Goal: Task Accomplishment & Management: Use online tool/utility

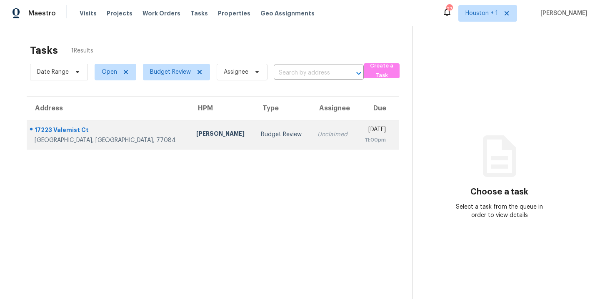
click at [254, 139] on td "Budget Review" at bounding box center [282, 134] width 57 height 29
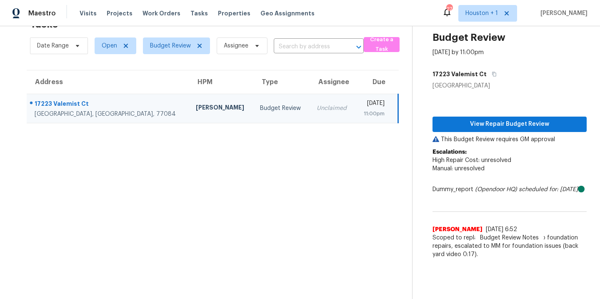
scroll to position [32, 0]
click at [506, 119] on span "View Repair Budget Review" at bounding box center [509, 124] width 141 height 10
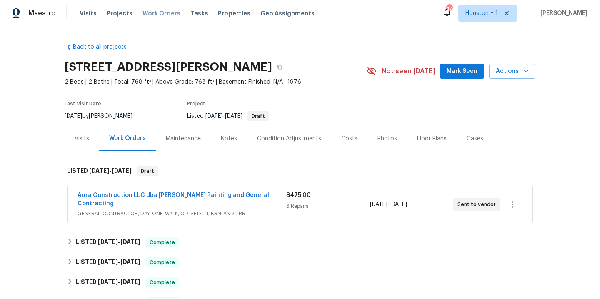
click at [152, 15] on span "Work Orders" at bounding box center [161, 13] width 38 height 8
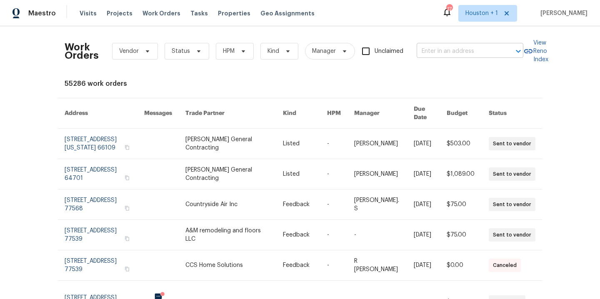
click at [431, 50] on input "text" at bounding box center [457, 51] width 83 height 13
type input "13510 forest"
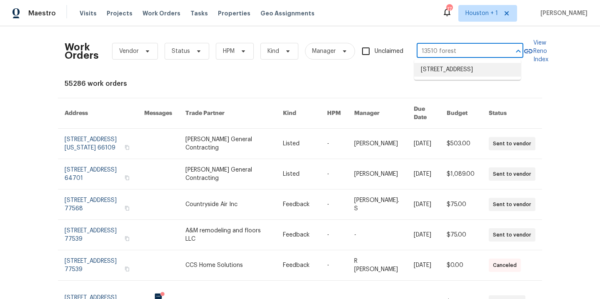
click at [482, 75] on li "13510 Forest Oaks Dr, Smithville, MO 64089" at bounding box center [467, 70] width 107 height 14
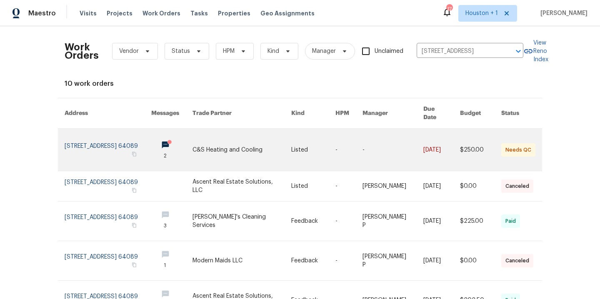
click at [216, 147] on link at bounding box center [241, 150] width 98 height 42
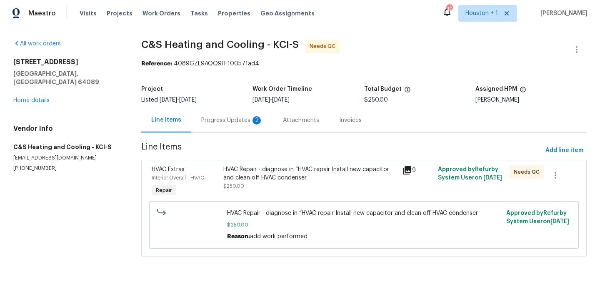
click at [222, 119] on div "Progress Updates 2" at bounding box center [232, 120] width 62 height 8
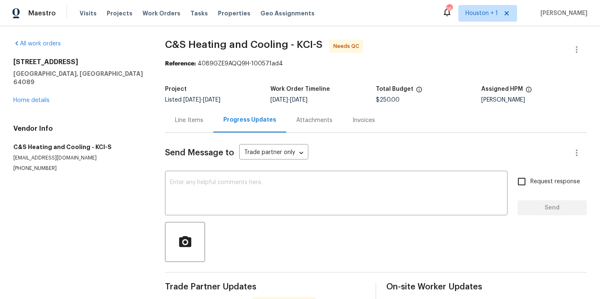
click at [189, 122] on div "Line Items" at bounding box center [189, 120] width 28 height 8
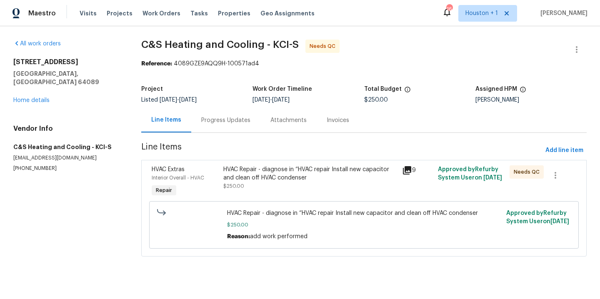
click at [227, 117] on div "Progress Updates" at bounding box center [225, 120] width 49 height 8
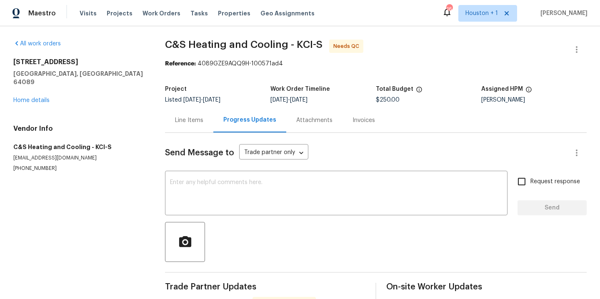
click at [196, 122] on div "Line Items" at bounding box center [189, 120] width 28 height 8
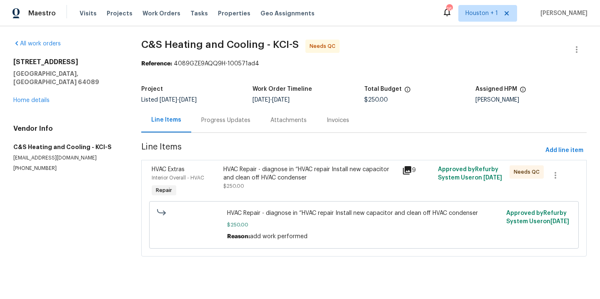
click at [256, 184] on div "HVAC Repair - diagnose in “HVAC repair Install new capacitor and clean off HVAC…" at bounding box center [310, 177] width 174 height 25
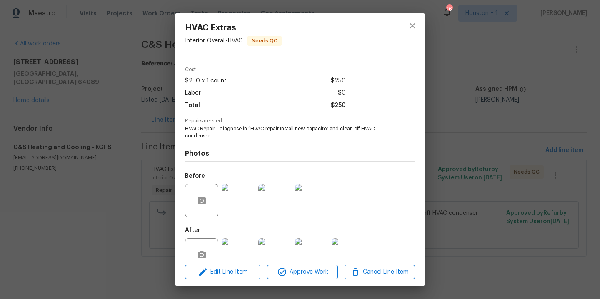
scroll to position [50, 0]
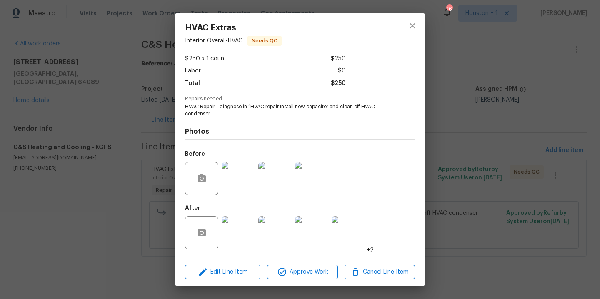
click at [242, 232] on img at bounding box center [238, 232] width 33 height 33
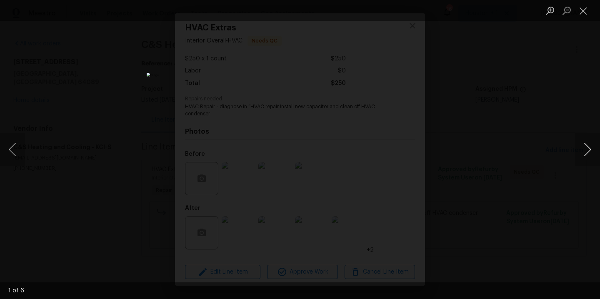
click at [588, 149] on button "Next image" at bounding box center [587, 149] width 25 height 33
click at [568, 127] on div "Lightbox" at bounding box center [300, 149] width 600 height 299
click at [542, 84] on div "Lightbox" at bounding box center [300, 149] width 600 height 299
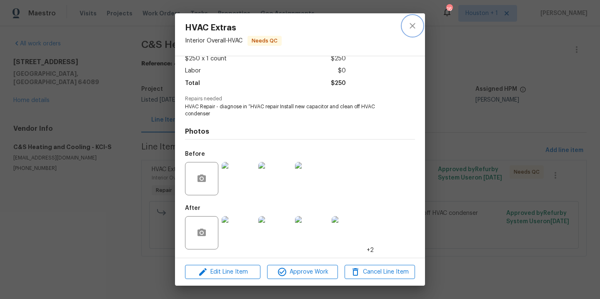
click at [415, 22] on icon "close" at bounding box center [412, 26] width 10 height 10
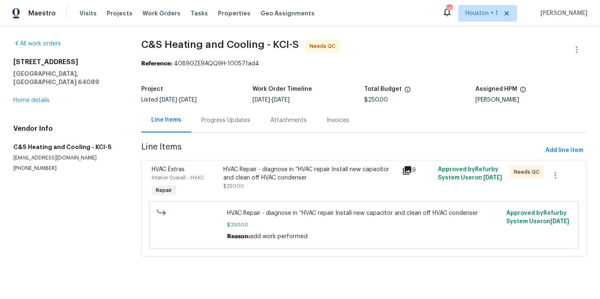
click at [239, 121] on div "Progress Updates" at bounding box center [225, 120] width 49 height 8
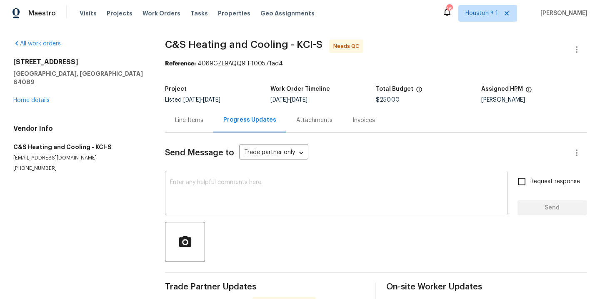
click at [249, 204] on textarea at bounding box center [336, 193] width 332 height 29
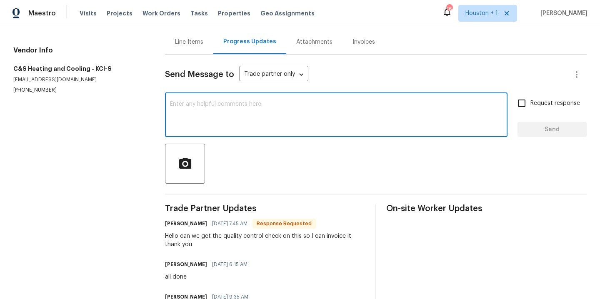
scroll to position [122, 0]
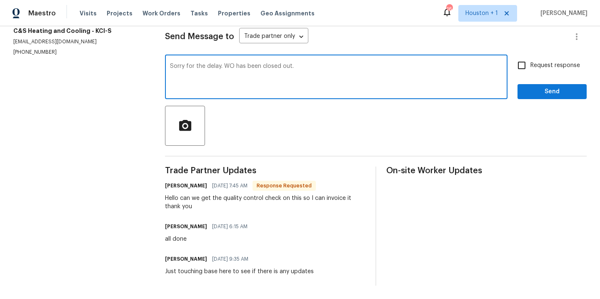
type textarea "Sorry for the delay. WO has been closed out."
click at [555, 91] on button "Send" at bounding box center [551, 91] width 69 height 15
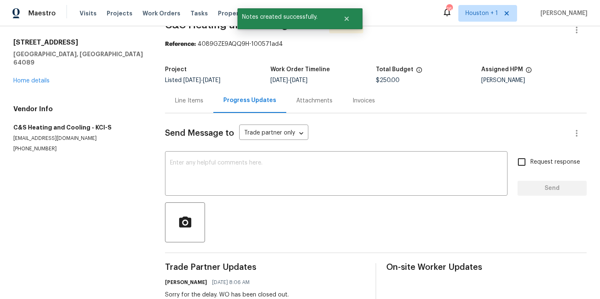
scroll to position [0, 0]
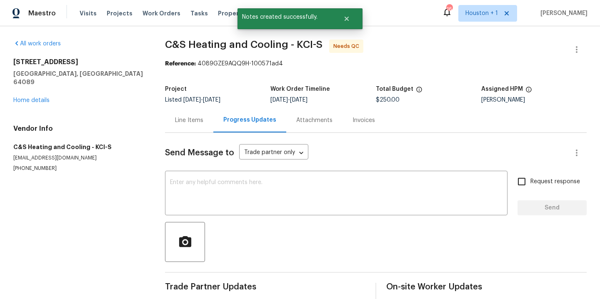
click at [198, 120] on div "Line Items" at bounding box center [189, 120] width 28 height 8
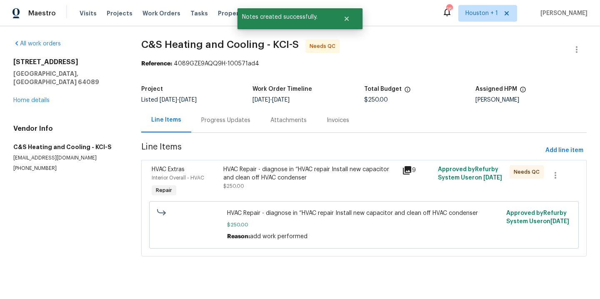
click at [251, 186] on div "HVAC Repair - diagnose in “HVAC repair Install new capacitor and clean off HVAC…" at bounding box center [310, 177] width 174 height 25
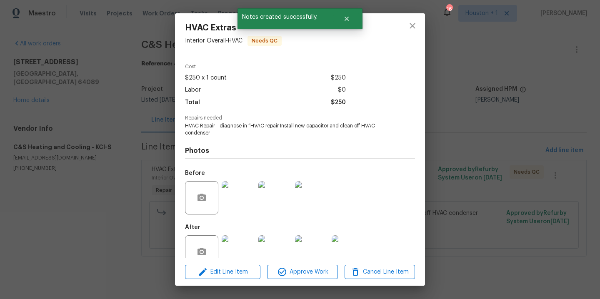
scroll to position [50, 0]
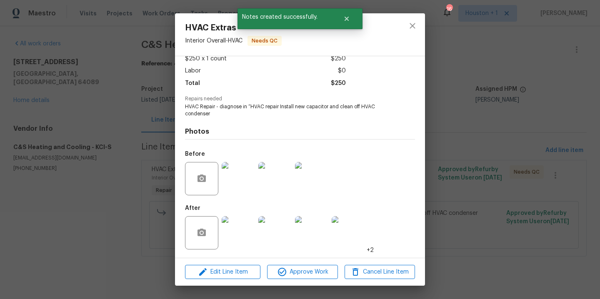
click at [304, 264] on div "Edit Line Item Approve Work Cancel Line Item" at bounding box center [300, 272] width 250 height 28
click at [305, 268] on span "Approve Work" at bounding box center [301, 272] width 65 height 10
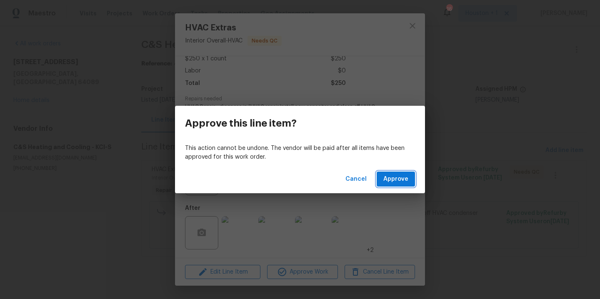
click at [390, 179] on span "Approve" at bounding box center [395, 179] width 25 height 10
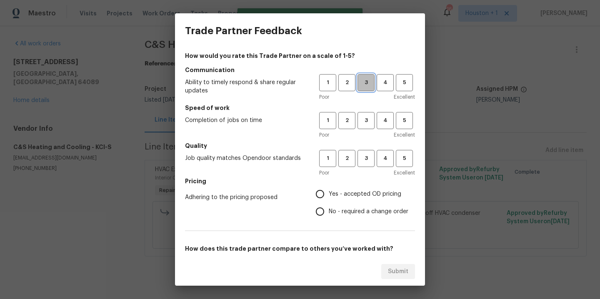
click at [359, 86] on span "3" at bounding box center [365, 83] width 15 height 10
click at [358, 119] on span "3" at bounding box center [365, 121] width 15 height 10
click at [360, 154] on span "3" at bounding box center [365, 159] width 15 height 10
click at [356, 194] on span "Yes - accepted OD pricing" at bounding box center [365, 194] width 72 height 9
click at [329, 194] on input "Yes - accepted OD pricing" at bounding box center [319, 193] width 17 height 17
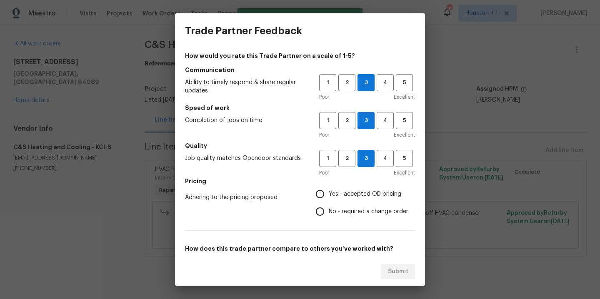
radio input "true"
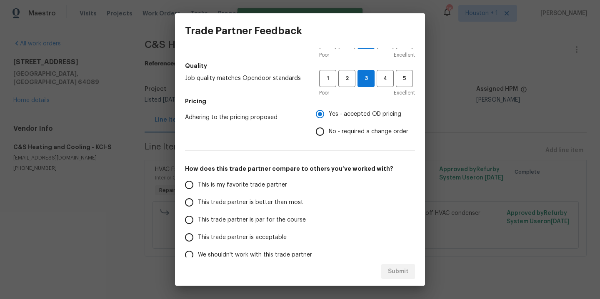
scroll to position [124, 0]
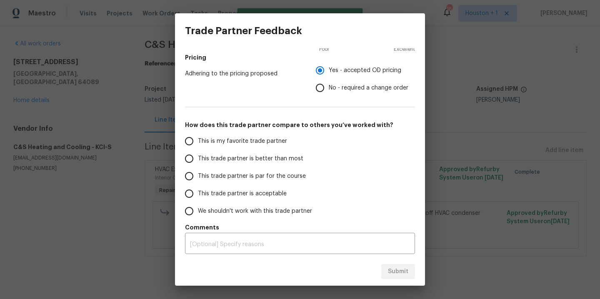
click at [244, 133] on label "This is my favorite trade partner" at bounding box center [246, 140] width 132 height 17
click at [198, 133] on input "This is my favorite trade partner" at bounding box center [188, 140] width 17 height 17
click at [406, 273] on span "Submit" at bounding box center [398, 272] width 20 height 10
radio input "true"
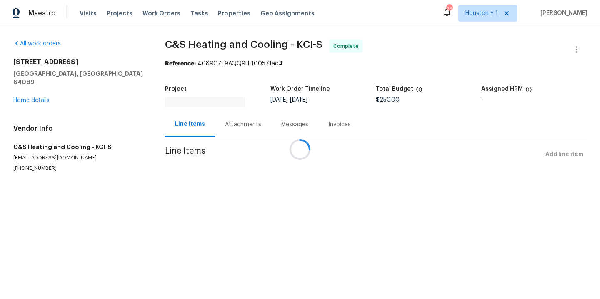
click at [144, 11] on span "Work Orders" at bounding box center [161, 13] width 38 height 8
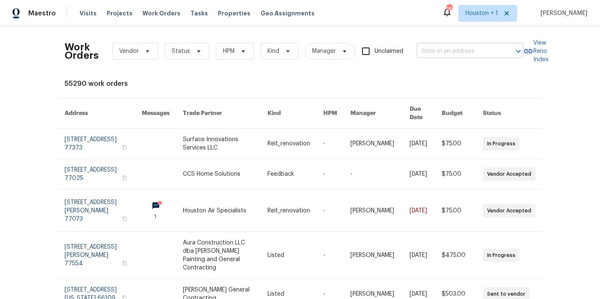
click at [478, 50] on input "text" at bounding box center [457, 51] width 83 height 13
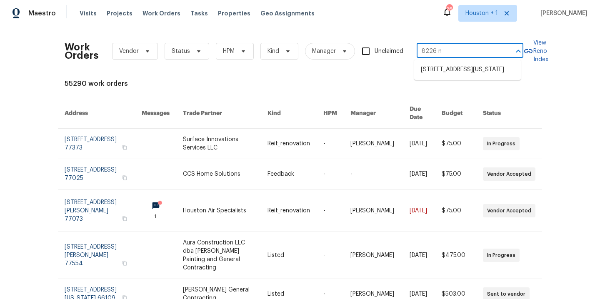
type input "8226 nw"
click at [466, 77] on li "8226 NW 82nd Ct, Kansas City, MO 64152" at bounding box center [467, 70] width 107 height 14
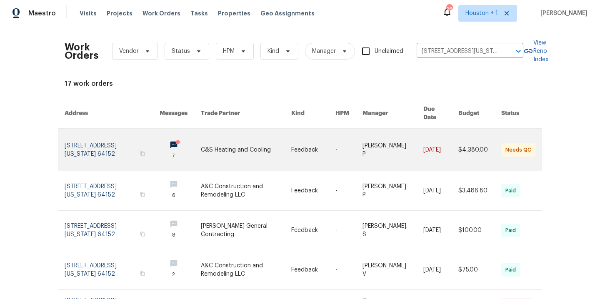
click at [254, 141] on link at bounding box center [246, 150] width 90 height 42
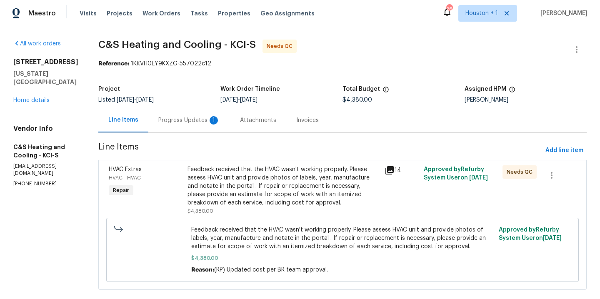
click at [190, 122] on div "Progress Updates 1" at bounding box center [189, 120] width 62 height 8
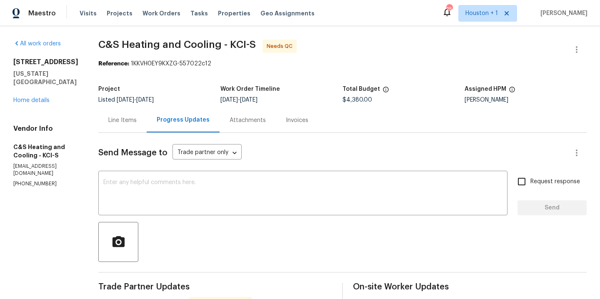
click at [137, 121] on div "Line Items" at bounding box center [122, 120] width 28 height 8
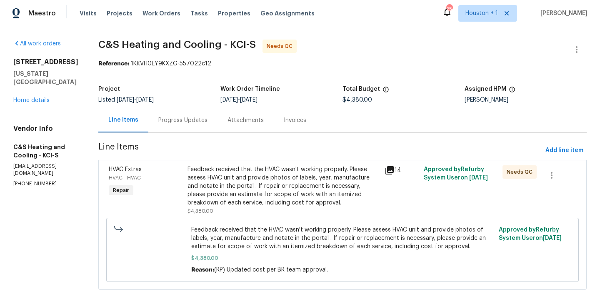
click at [289, 179] on div "Feedback received that the HVAC wasn't working properly. Please assess HVAC uni…" at bounding box center [283, 186] width 192 height 42
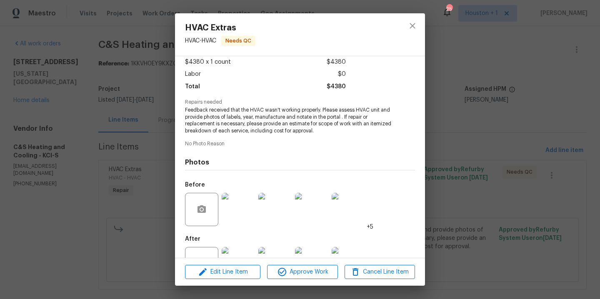
scroll to position [77, 0]
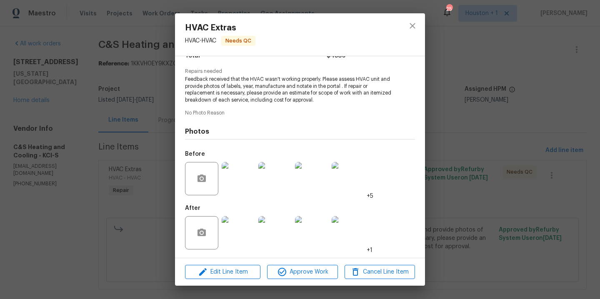
click at [241, 227] on img at bounding box center [238, 232] width 33 height 33
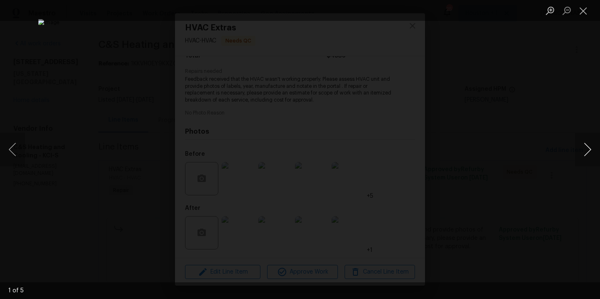
click at [589, 149] on button "Next image" at bounding box center [587, 149] width 25 height 33
click at [563, 103] on div "Lightbox" at bounding box center [300, 149] width 600 height 299
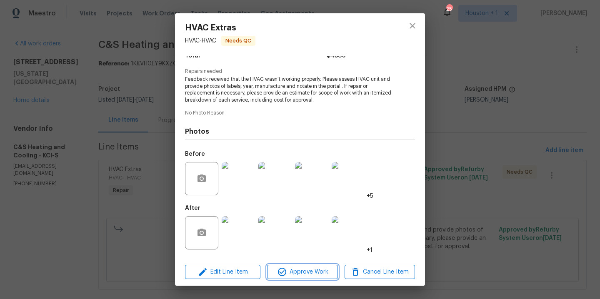
click at [296, 270] on span "Approve Work" at bounding box center [301, 272] width 65 height 10
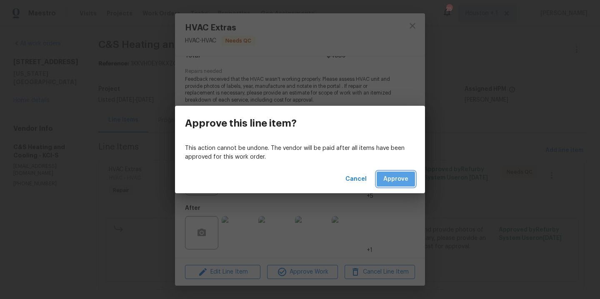
click at [395, 174] on span "Approve" at bounding box center [395, 179] width 25 height 10
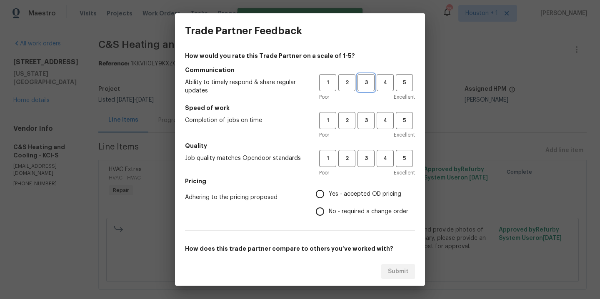
click at [364, 82] on span "3" at bounding box center [365, 83] width 15 height 10
click at [363, 120] on span "3" at bounding box center [365, 121] width 15 height 10
click at [361, 161] on span "3" at bounding box center [365, 159] width 15 height 10
drag, startPoint x: 349, startPoint y: 189, endPoint x: 354, endPoint y: 188, distance: 5.2
click at [349, 190] on span "Yes - accepted OD pricing" at bounding box center [365, 194] width 72 height 9
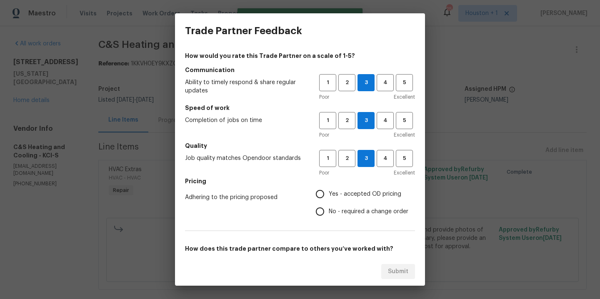
click at [329, 189] on input "Yes - accepted OD pricing" at bounding box center [319, 193] width 17 height 17
radio input "true"
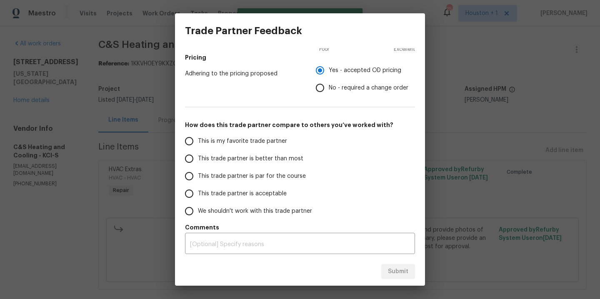
click at [244, 142] on span "This is my favorite trade partner" at bounding box center [242, 141] width 89 height 9
click at [198, 142] on input "This is my favorite trade partner" at bounding box center [188, 140] width 17 height 17
click at [397, 273] on span "Submit" at bounding box center [398, 272] width 20 height 10
radio input "true"
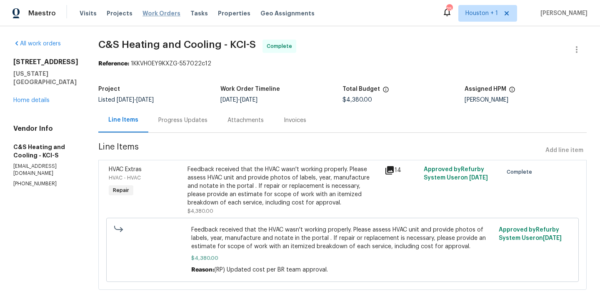
click at [149, 10] on span "Work Orders" at bounding box center [161, 13] width 38 height 8
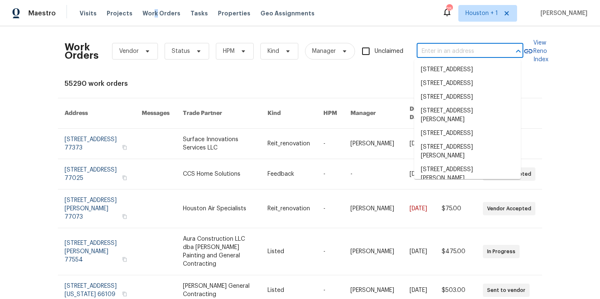
click at [459, 57] on input "text" at bounding box center [457, 51] width 83 height 13
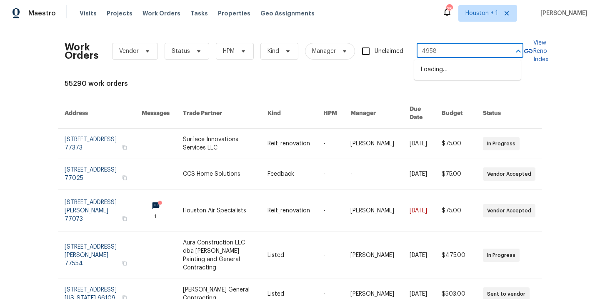
type input "4958"
click at [466, 77] on li "4958 N Lister Ave, Kansas City, MO 64119" at bounding box center [467, 70] width 107 height 14
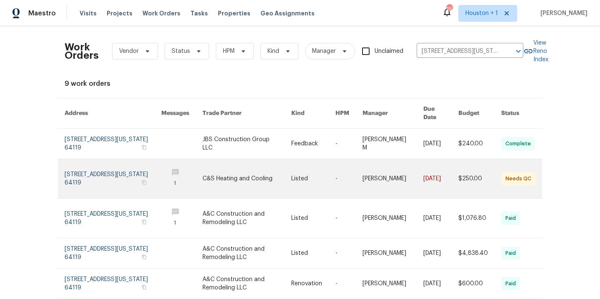
click at [243, 172] on link at bounding box center [246, 178] width 89 height 39
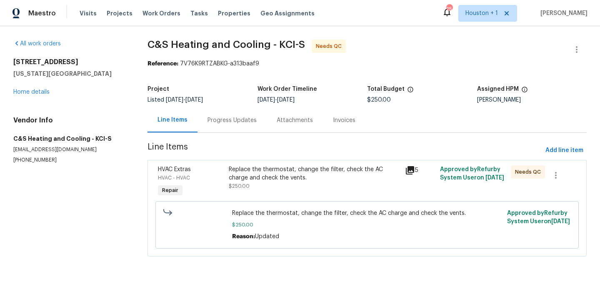
click at [222, 121] on div "Progress Updates" at bounding box center [231, 120] width 49 height 8
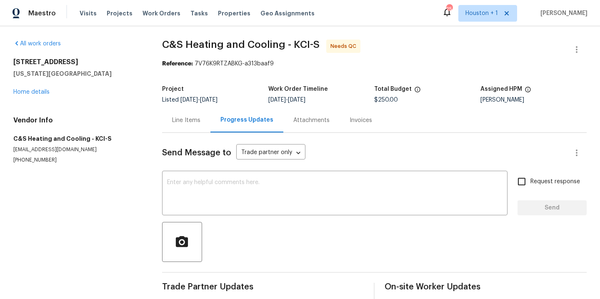
scroll to position [122, 0]
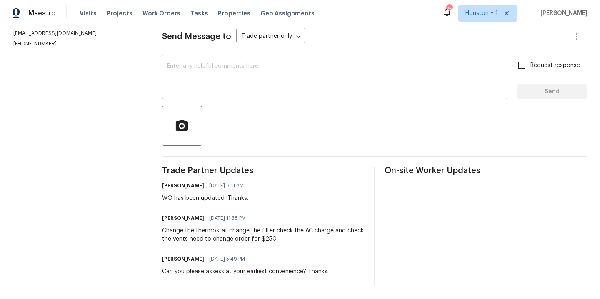
click at [243, 91] on div "x ​" at bounding box center [334, 78] width 345 height 42
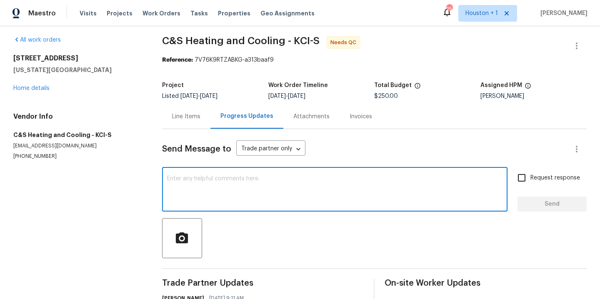
scroll to position [0, 0]
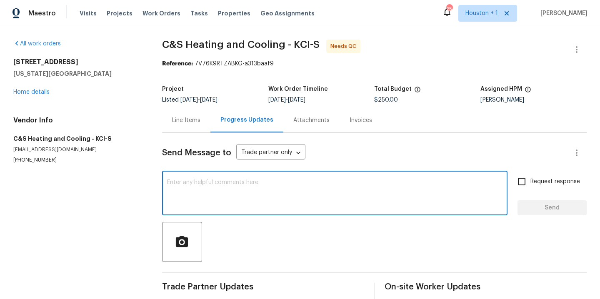
click at [192, 124] on div "Line Items" at bounding box center [186, 120] width 28 height 8
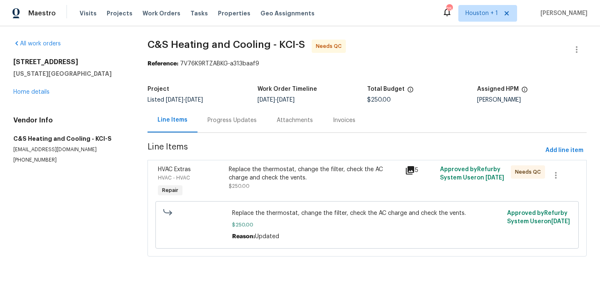
click at [303, 183] on div "Replace the thermostat, change the filter, check the AC charge and check the ve…" at bounding box center [314, 177] width 171 height 25
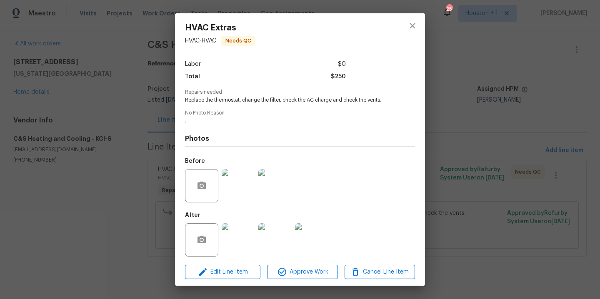
scroll to position [64, 0]
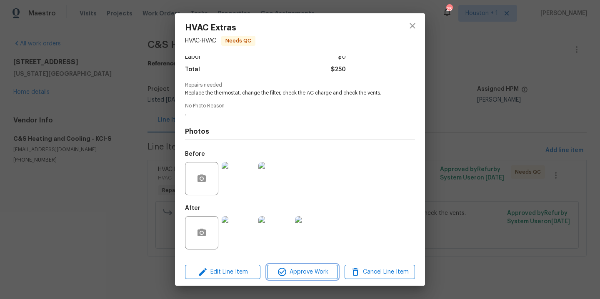
click at [296, 271] on span "Approve Work" at bounding box center [301, 272] width 65 height 10
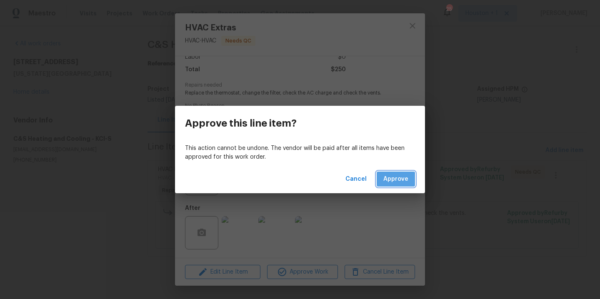
click at [390, 180] on span "Approve" at bounding box center [395, 179] width 25 height 10
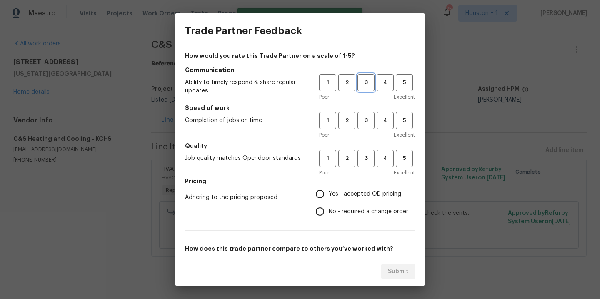
click at [360, 82] on span "3" at bounding box center [365, 83] width 15 height 10
click at [359, 117] on span "3" at bounding box center [365, 121] width 15 height 10
click at [362, 159] on span "3" at bounding box center [365, 159] width 15 height 10
click at [350, 188] on label "Yes - accepted OD pricing" at bounding box center [359, 193] width 97 height 17
click at [329, 188] on input "Yes - accepted OD pricing" at bounding box center [319, 193] width 17 height 17
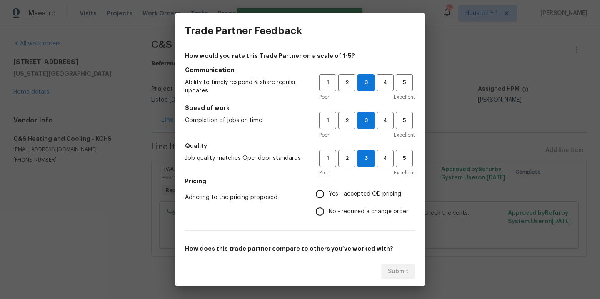
radio input "true"
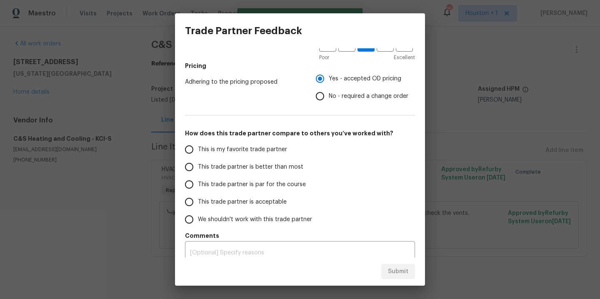
scroll to position [124, 0]
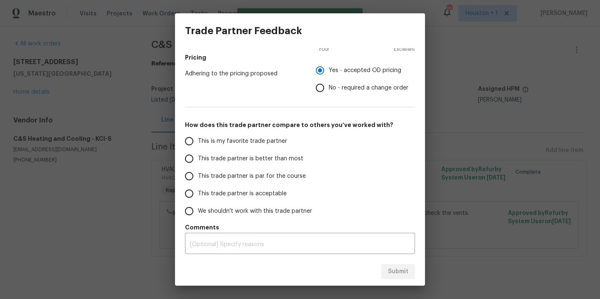
click at [241, 138] on span "This is my favorite trade partner" at bounding box center [242, 141] width 89 height 9
click at [198, 138] on input "This is my favorite trade partner" at bounding box center [188, 140] width 17 height 17
click at [393, 265] on button "Submit" at bounding box center [398, 271] width 34 height 15
radio input "true"
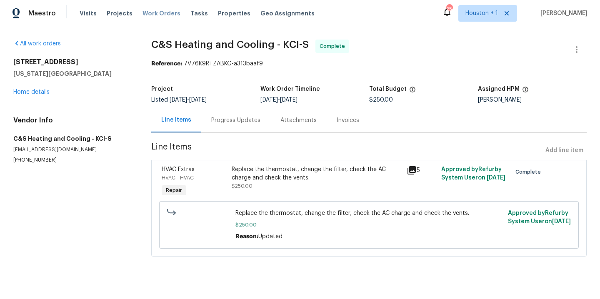
click at [144, 14] on span "Work Orders" at bounding box center [161, 13] width 38 height 8
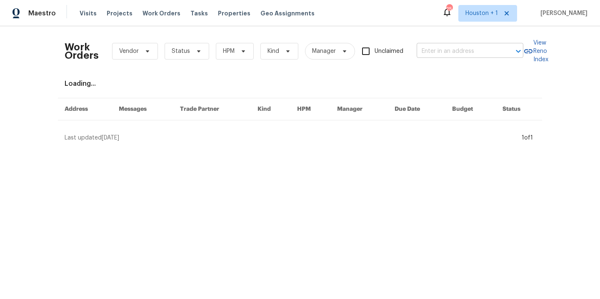
click at [447, 56] on input "text" at bounding box center [457, 51] width 83 height 13
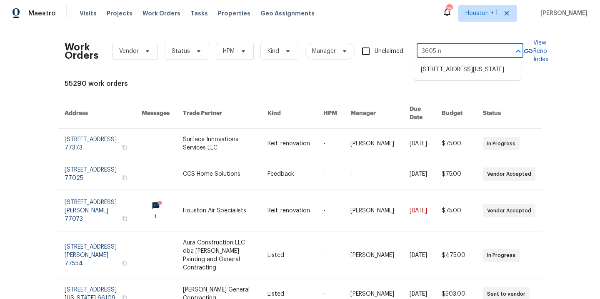
type input "3605 ne"
click at [439, 77] on li "[STREET_ADDRESS][US_STATE]" at bounding box center [467, 70] width 107 height 14
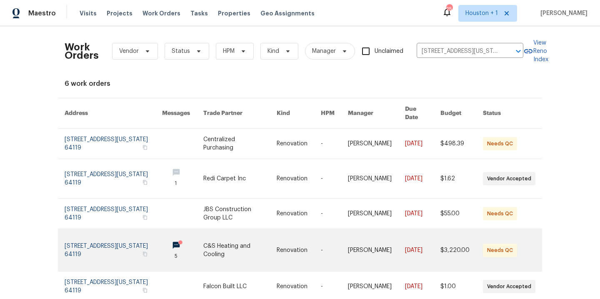
click at [228, 244] on link at bounding box center [239, 250] width 73 height 42
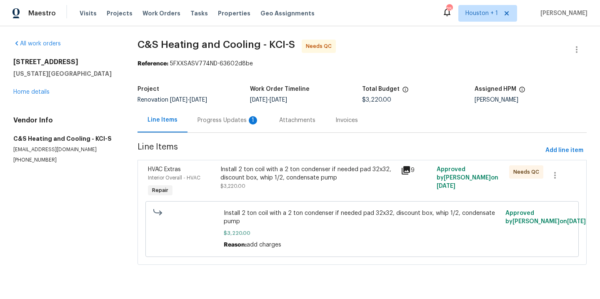
click at [232, 122] on div "Progress Updates 1" at bounding box center [228, 120] width 62 height 8
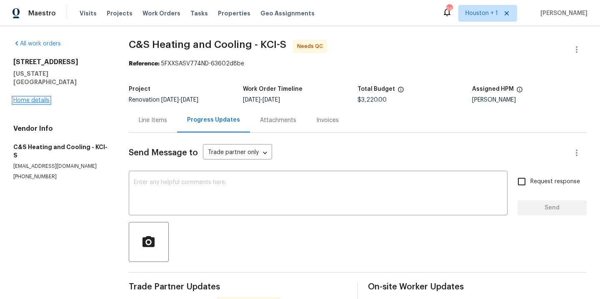
click at [31, 97] on link "Home details" at bounding box center [31, 100] width 36 height 6
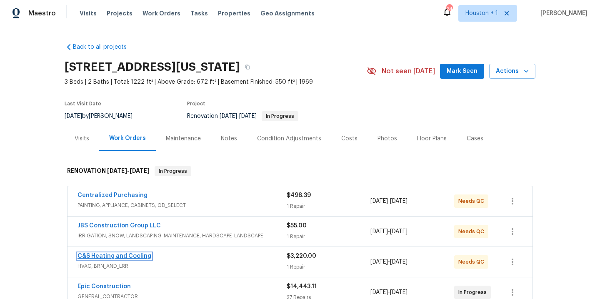
click at [116, 258] on link "C&S Heating and Cooling" at bounding box center [114, 256] width 74 height 6
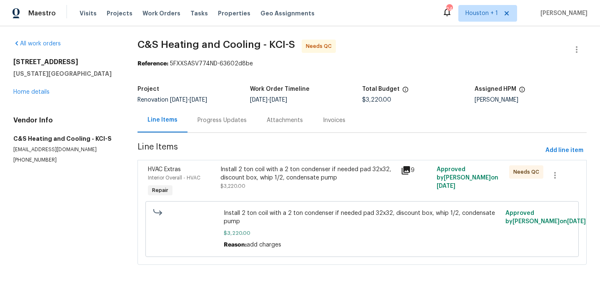
click at [279, 176] on div "Install 2 ton coil with a 2 ton condenser if needed pad 32x32, discount box, wh…" at bounding box center [307, 173] width 175 height 17
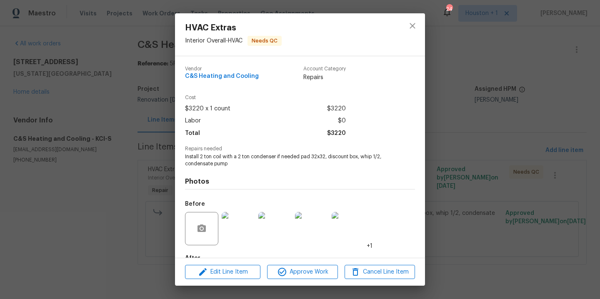
scroll to position [50, 0]
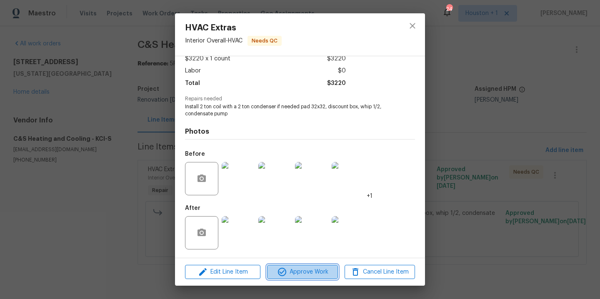
click at [304, 271] on span "Approve Work" at bounding box center [301, 272] width 65 height 10
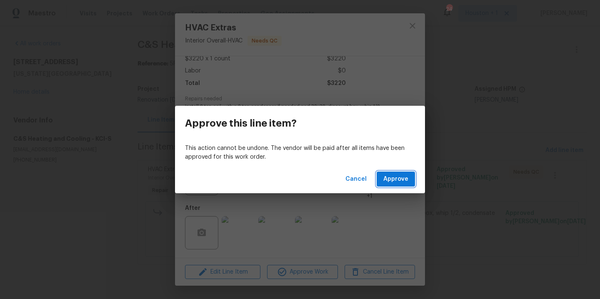
click at [394, 183] on span "Approve" at bounding box center [395, 179] width 25 height 10
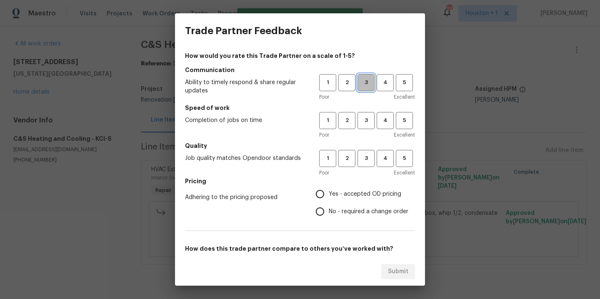
click at [359, 80] on span "3" at bounding box center [365, 83] width 15 height 10
click at [359, 122] on span "3" at bounding box center [365, 121] width 15 height 10
click at [366, 153] on button "3" at bounding box center [365, 158] width 17 height 17
click at [355, 190] on span "Yes - accepted OD pricing" at bounding box center [365, 194] width 72 height 9
click at [329, 190] on input "Yes - accepted OD pricing" at bounding box center [319, 193] width 17 height 17
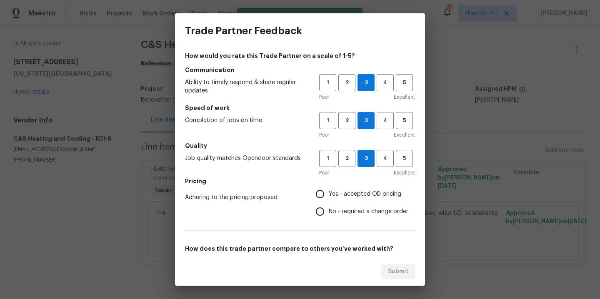
radio input "true"
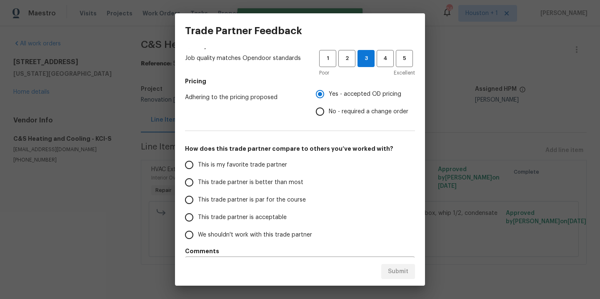
scroll to position [124, 0]
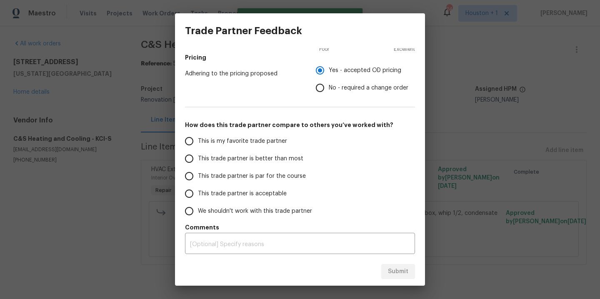
click at [249, 143] on span "This is my favorite trade partner" at bounding box center [242, 141] width 89 height 9
click at [198, 143] on input "This is my favorite trade partner" at bounding box center [188, 140] width 17 height 17
click at [406, 275] on span "Submit" at bounding box center [398, 272] width 20 height 10
radio input "true"
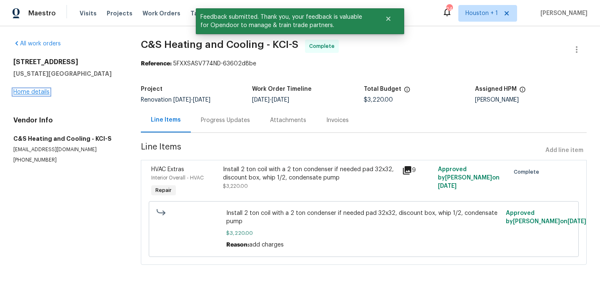
click at [24, 92] on link "Home details" at bounding box center [31, 92] width 36 height 6
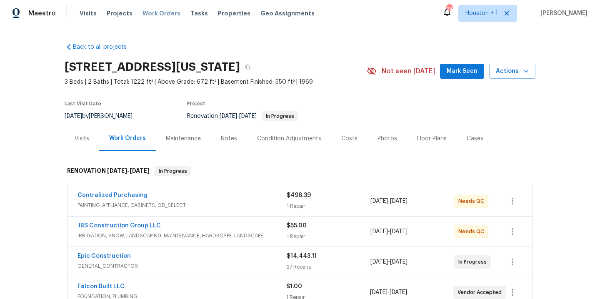
click at [157, 12] on span "Work Orders" at bounding box center [161, 13] width 38 height 8
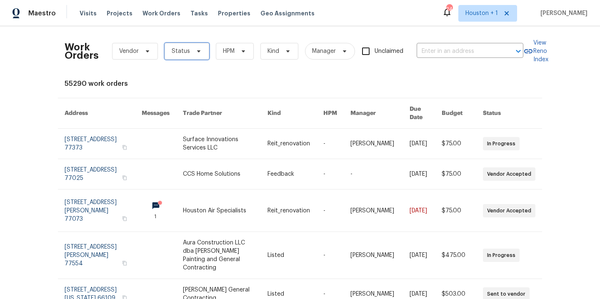
click at [190, 55] on span "Status" at bounding box center [186, 51] width 45 height 17
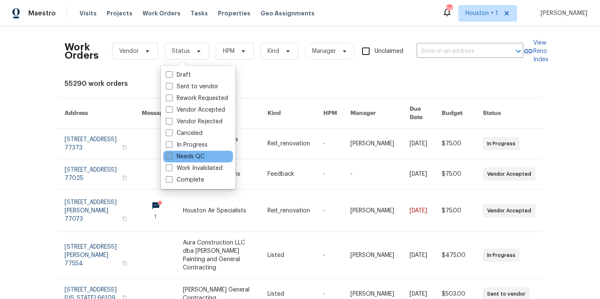
click at [204, 156] on label "Needs QC" at bounding box center [185, 156] width 39 height 8
click at [171, 156] on input "Needs QC" at bounding box center [168, 154] width 5 height 5
checkbox input "true"
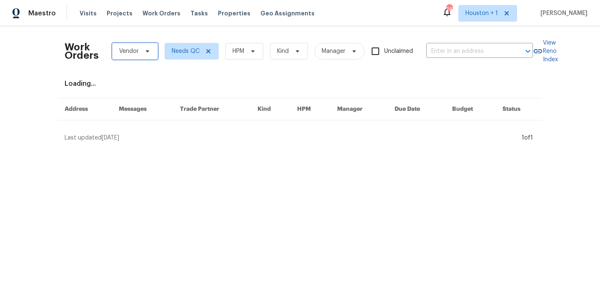
click at [142, 54] on span at bounding box center [146, 51] width 9 height 7
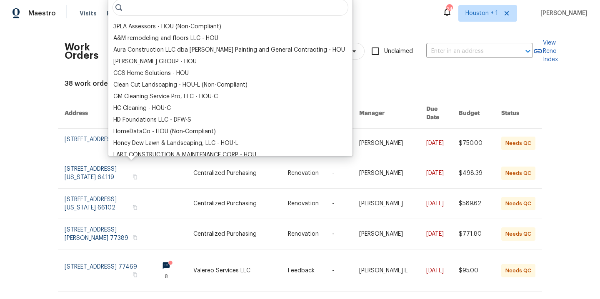
click at [372, 28] on div "Work Orders Vendor Needs QC HPM Kind Manager Unclaimed ​ View Reno Index 38 wor…" at bounding box center [300, 162] width 600 height 273
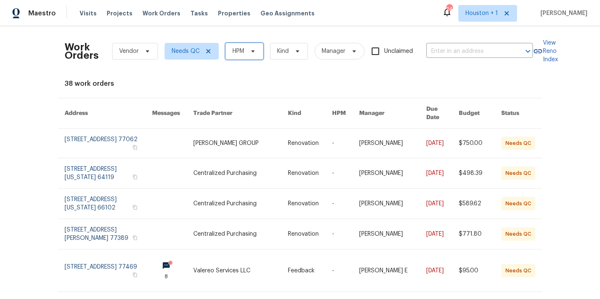
click at [232, 51] on span "HPM" at bounding box center [238, 51] width 12 height 8
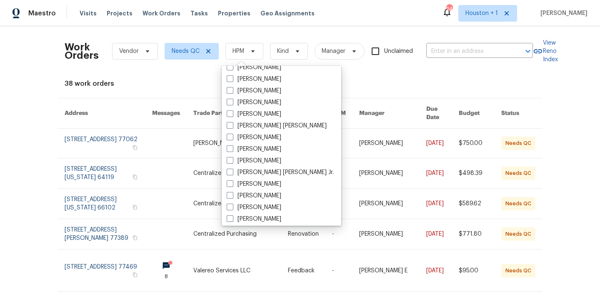
scroll to position [190, 0]
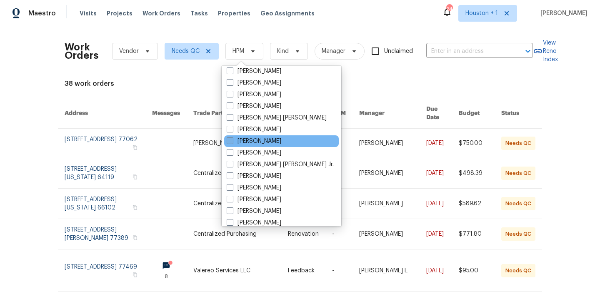
click at [264, 144] on label "[PERSON_NAME]" at bounding box center [254, 141] width 55 height 8
click at [232, 142] on input "[PERSON_NAME]" at bounding box center [229, 139] width 5 height 5
checkbox input "true"
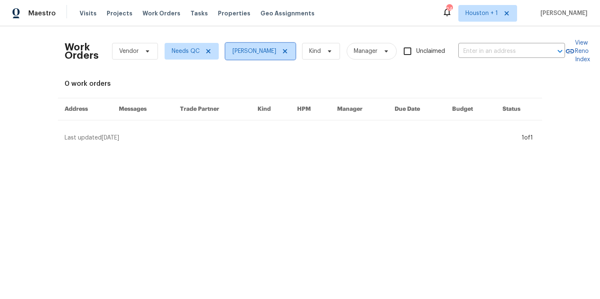
click at [283, 52] on icon at bounding box center [285, 51] width 4 height 4
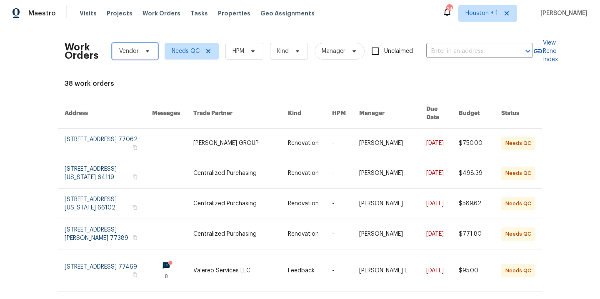
click at [150, 52] on span "Vendor" at bounding box center [135, 51] width 46 height 17
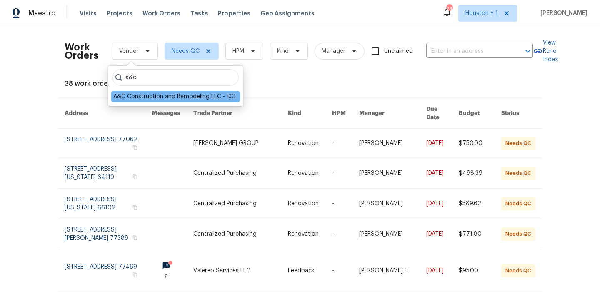
type input "a&c"
click at [187, 99] on div "A&C Construction and Remodeling LLC - KCI" at bounding box center [174, 96] width 122 height 8
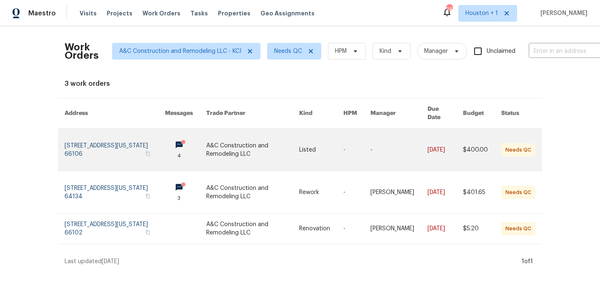
click at [233, 143] on link at bounding box center [252, 150] width 92 height 42
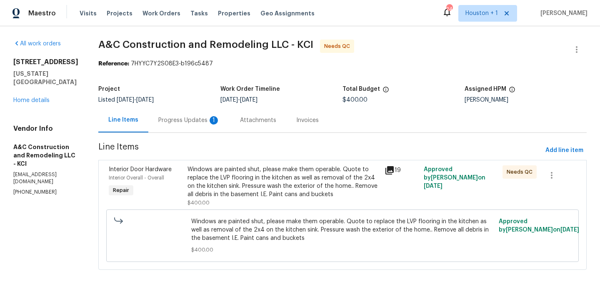
click at [267, 185] on div "Windows are painted shut, please make them operable. Quote to replace the LVP f…" at bounding box center [283, 181] width 192 height 33
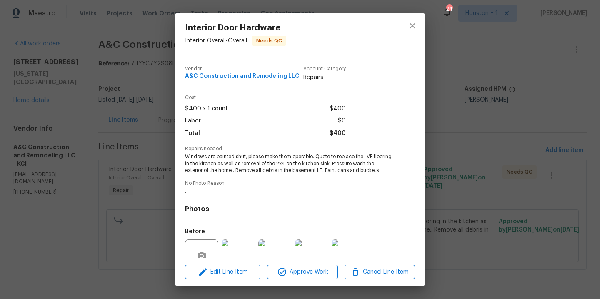
scroll to position [85, 0]
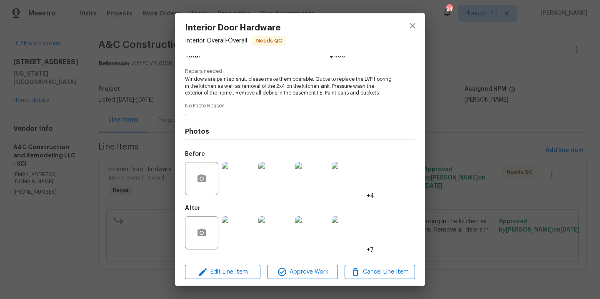
click at [237, 227] on img at bounding box center [238, 232] width 33 height 33
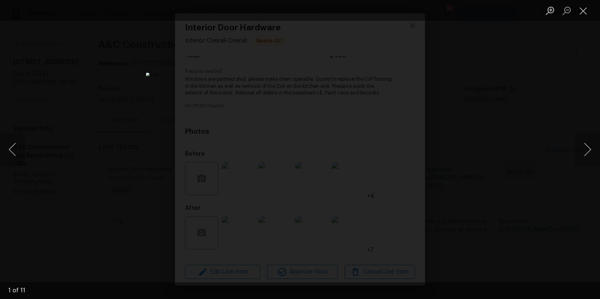
drag, startPoint x: 465, startPoint y: 118, endPoint x: 460, endPoint y: 119, distance: 4.6
click at [465, 118] on div "Lightbox" at bounding box center [300, 149] width 600 height 299
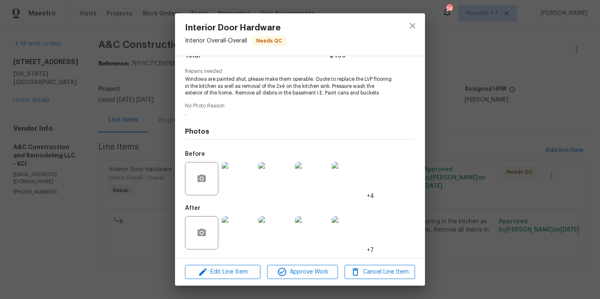
click at [222, 180] on img at bounding box center [238, 178] width 33 height 33
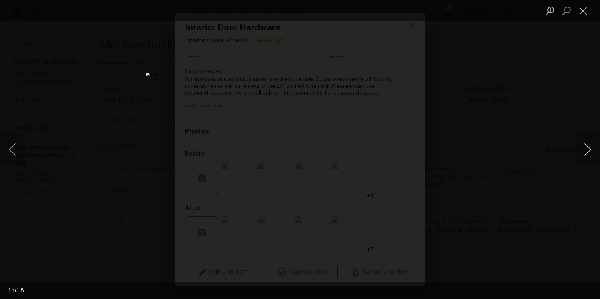
click at [590, 149] on button "Next image" at bounding box center [587, 149] width 25 height 33
click at [589, 148] on button "Next image" at bounding box center [587, 149] width 25 height 33
click at [588, 147] on button "Next image" at bounding box center [587, 149] width 25 height 33
click at [536, 139] on div "Lightbox" at bounding box center [300, 149] width 600 height 299
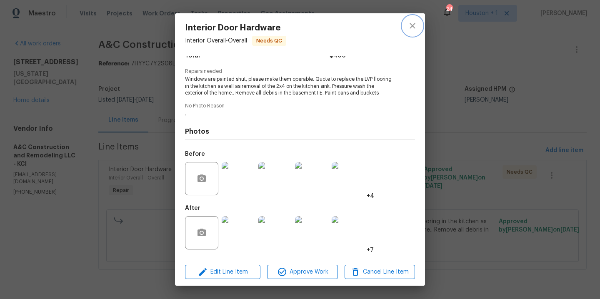
click at [411, 27] on icon "close" at bounding box center [412, 26] width 10 height 10
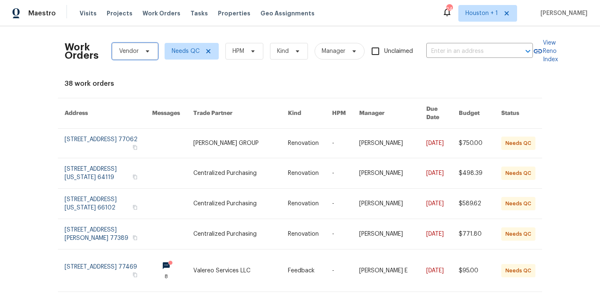
click at [122, 51] on span "Vendor" at bounding box center [129, 51] width 20 height 8
click at [4, 125] on div "Work Orders Vendor Needs QC HPM Kind Manager Unclaimed ​ View Reno Index 38 wor…" at bounding box center [300, 162] width 600 height 273
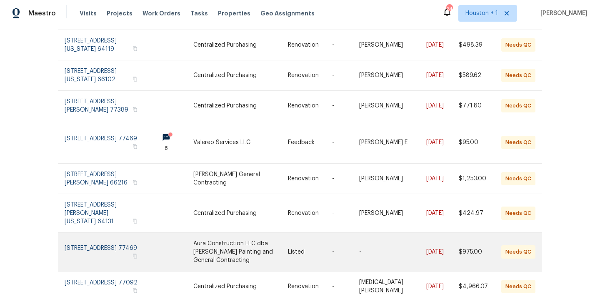
scroll to position [134, 0]
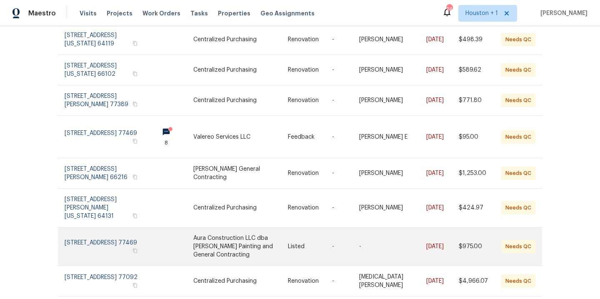
click at [239, 228] on link at bounding box center [240, 246] width 95 height 38
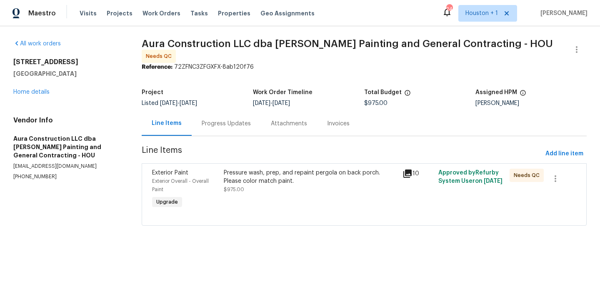
click at [262, 179] on div "Pressure wash, prep, and repaint pergola on back porch. Please color match pain…" at bounding box center [311, 177] width 174 height 17
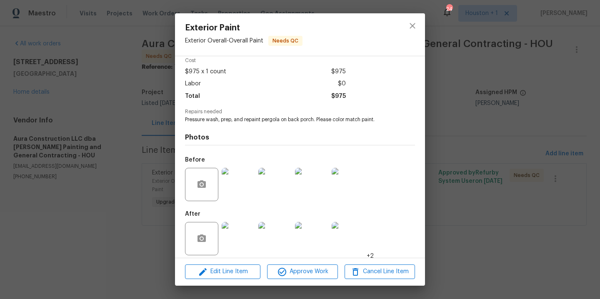
scroll to position [48, 0]
click at [228, 229] on img at bounding box center [238, 237] width 33 height 33
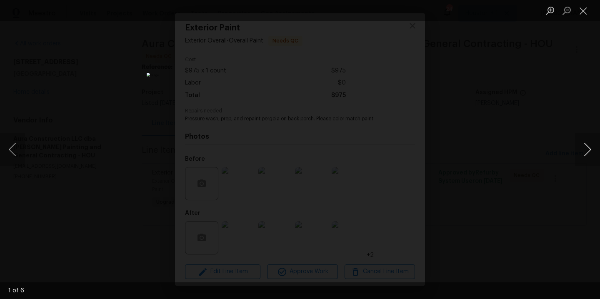
click at [594, 148] on button "Next image" at bounding box center [587, 149] width 25 height 33
click at [563, 142] on div "Lightbox" at bounding box center [300, 149] width 600 height 299
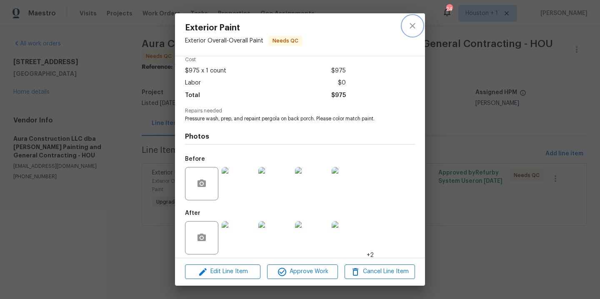
click at [410, 26] on icon "close" at bounding box center [412, 26] width 10 height 10
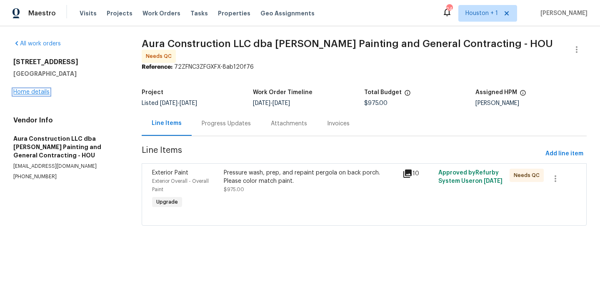
click at [22, 93] on link "Home details" at bounding box center [31, 92] width 36 height 6
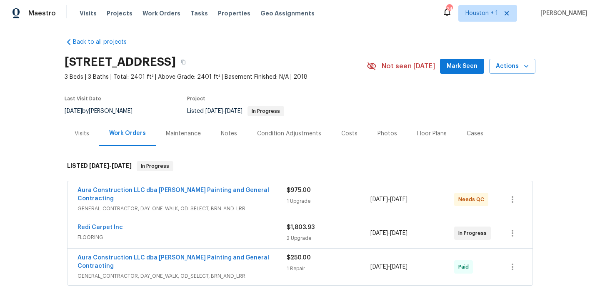
scroll to position [12, 0]
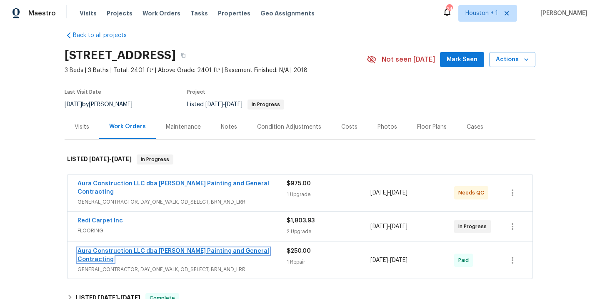
click at [202, 248] on link "Aura Construction LLC dba Logan's Painting and General Contracting" at bounding box center [173, 255] width 192 height 14
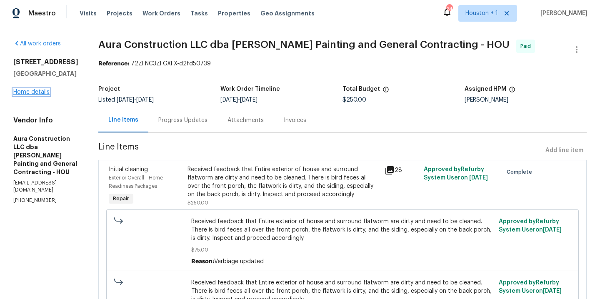
click at [30, 94] on link "Home details" at bounding box center [31, 92] width 36 height 6
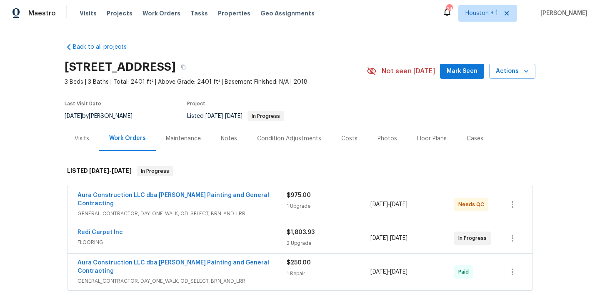
click at [107, 228] on span "Redi Carpet Inc" at bounding box center [99, 232] width 45 height 8
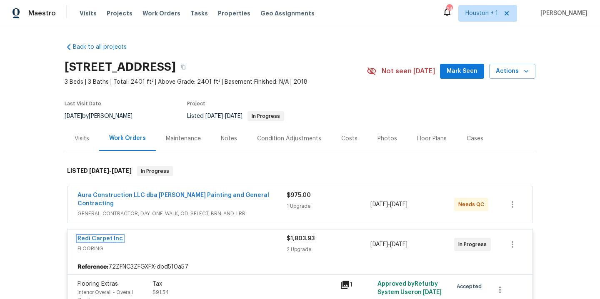
click at [108, 236] on link "Redi Carpet Inc" at bounding box center [99, 239] width 45 height 6
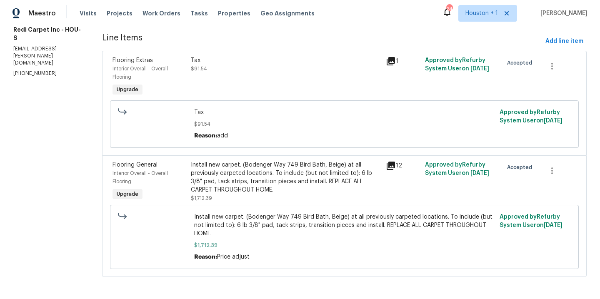
scroll to position [118, 0]
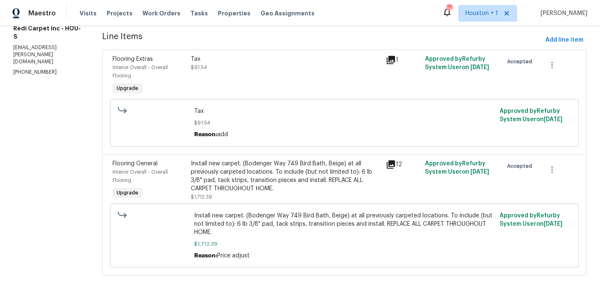
click at [256, 179] on div "Install new carpet. (Bodenger Way 749 Bird Bath, Beige) at all previously carpe…" at bounding box center [286, 175] width 190 height 33
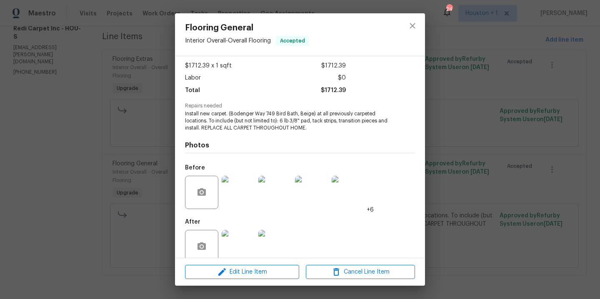
scroll to position [57, 0]
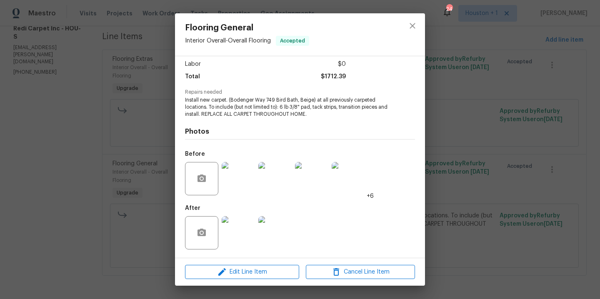
click at [244, 173] on img at bounding box center [238, 178] width 33 height 33
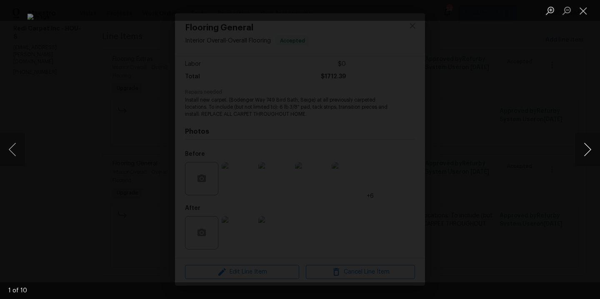
click at [590, 150] on button "Next image" at bounding box center [587, 149] width 25 height 33
click at [578, 116] on div "Lightbox" at bounding box center [300, 149] width 600 height 299
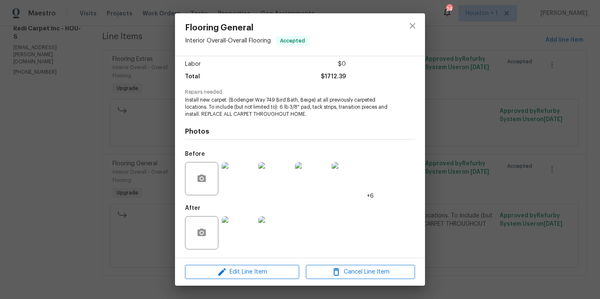
click at [249, 231] on img at bounding box center [238, 232] width 33 height 33
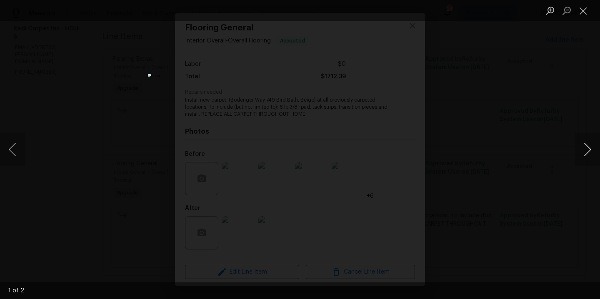
click at [585, 150] on button "Next image" at bounding box center [587, 149] width 25 height 33
click at [575, 104] on div "Lightbox" at bounding box center [300, 149] width 600 height 299
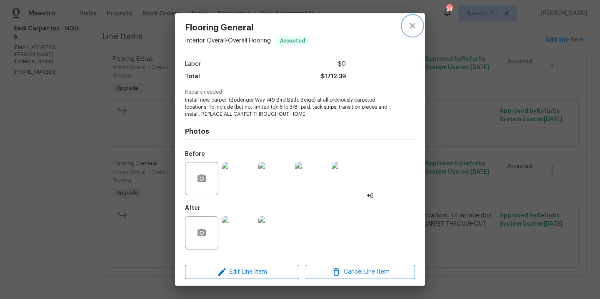
click at [414, 28] on icon "close" at bounding box center [411, 25] width 5 height 5
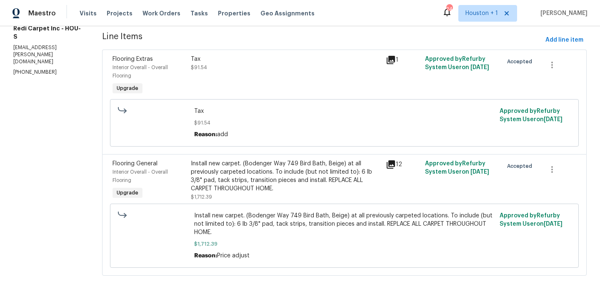
scroll to position [0, 0]
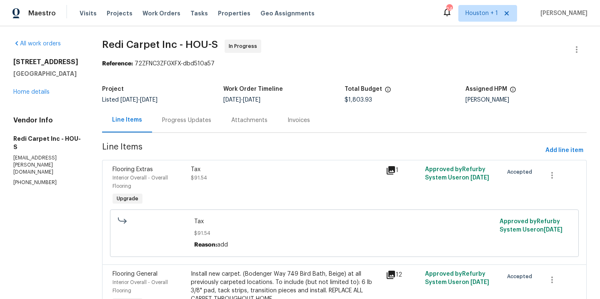
click at [160, 18] on div "Visits Projects Work Orders Tasks Properties Geo Assignments" at bounding box center [202, 13] width 245 height 17
click at [159, 15] on span "Work Orders" at bounding box center [161, 13] width 38 height 8
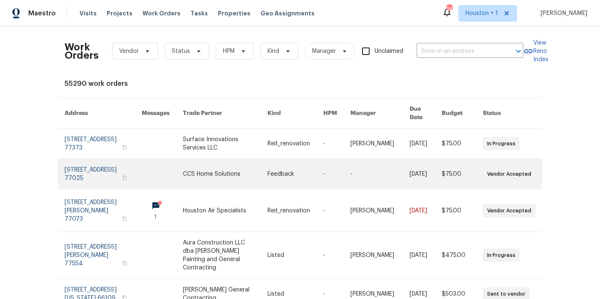
click at [232, 164] on link at bounding box center [225, 174] width 85 height 30
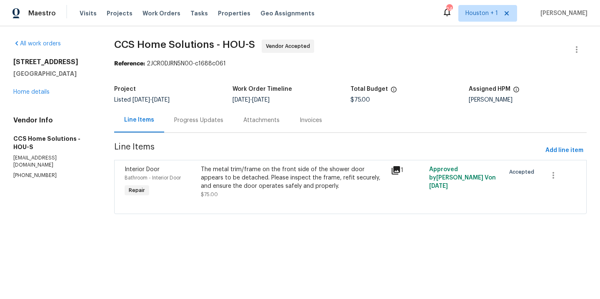
click at [282, 177] on div "The metal trim/frame on the front side of the shower door appears to be detache…" at bounding box center [293, 177] width 185 height 25
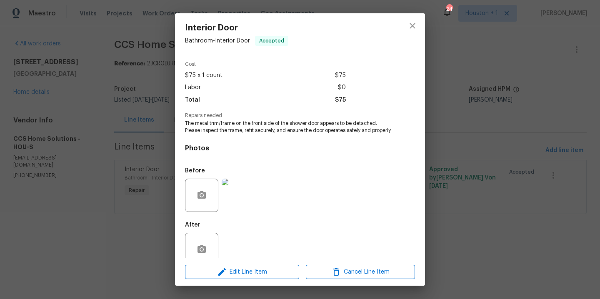
scroll to position [57, 0]
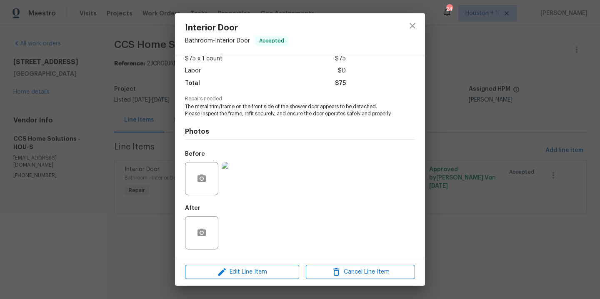
click at [239, 183] on img at bounding box center [238, 178] width 33 height 33
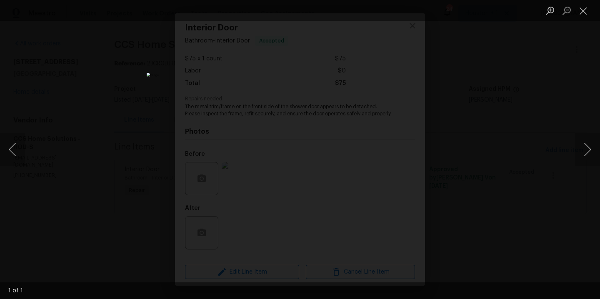
click at [468, 168] on div "Lightbox" at bounding box center [300, 149] width 600 height 299
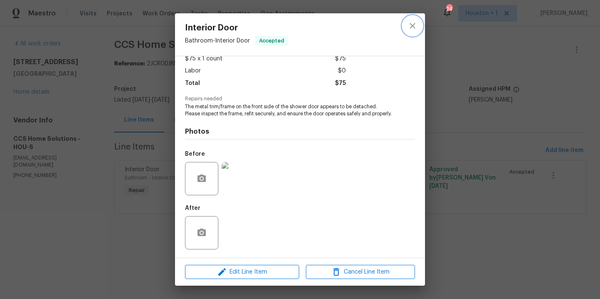
click at [411, 28] on icon "close" at bounding box center [412, 26] width 10 height 10
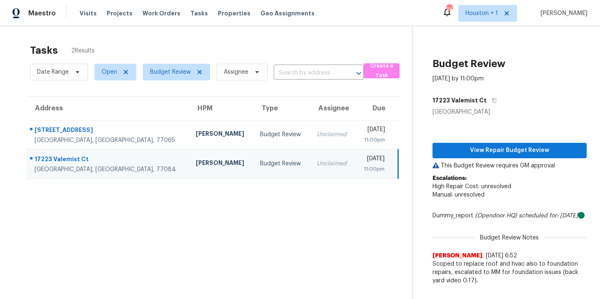
scroll to position [32, 0]
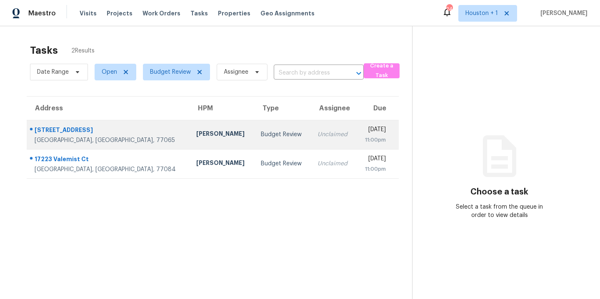
click at [189, 143] on td "[PERSON_NAME]" at bounding box center [221, 134] width 65 height 29
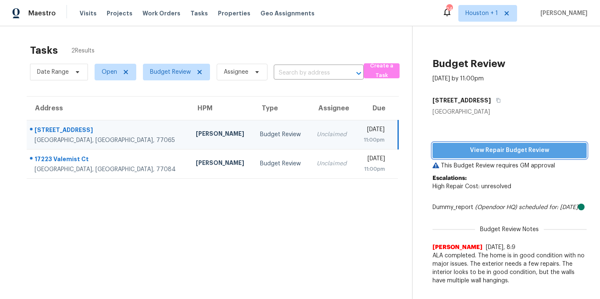
click at [511, 154] on span "View Repair Budget Review" at bounding box center [509, 150] width 141 height 10
